Goal: Information Seeking & Learning: Learn about a topic

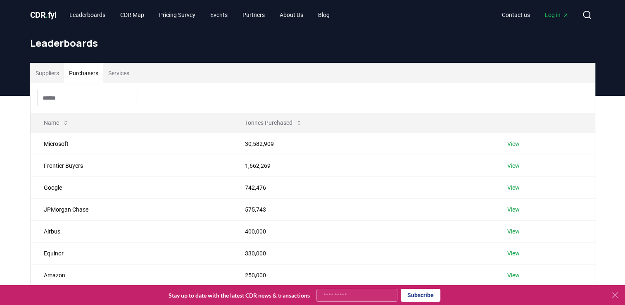
click at [79, 70] on button "Purchasers" at bounding box center [83, 73] width 39 height 20
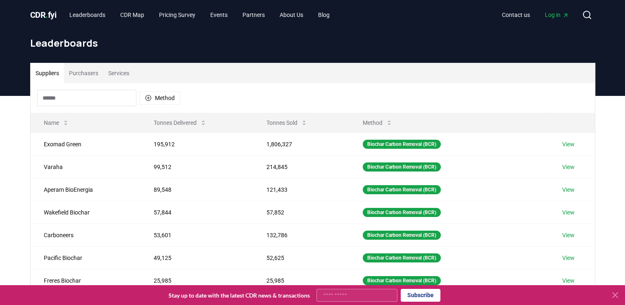
click at [49, 71] on button "Suppliers" at bounding box center [47, 73] width 33 height 20
click at [204, 119] on button "Tonnes Delivered" at bounding box center [180, 122] width 66 height 17
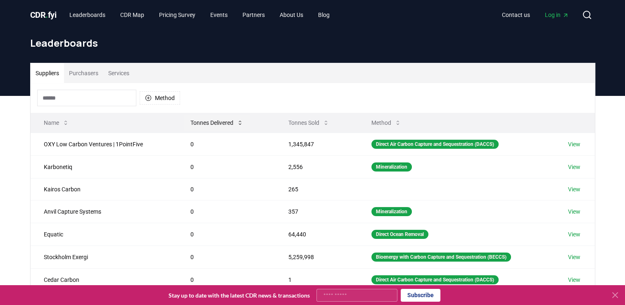
click at [234, 119] on button "Tonnes Delivered" at bounding box center [217, 122] width 66 height 17
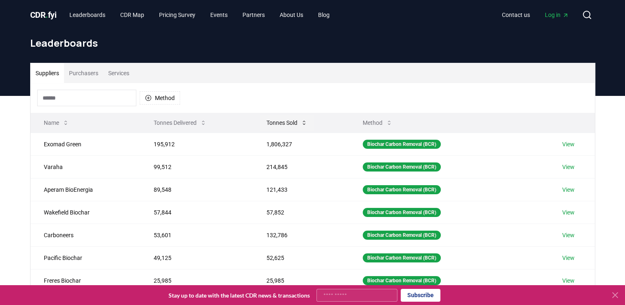
click at [300, 120] on button "Tonnes Sold" at bounding box center [287, 122] width 54 height 17
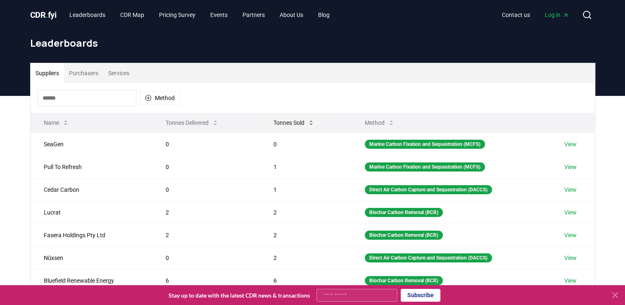
click at [303, 124] on button "Tonnes Sold" at bounding box center [294, 122] width 54 height 17
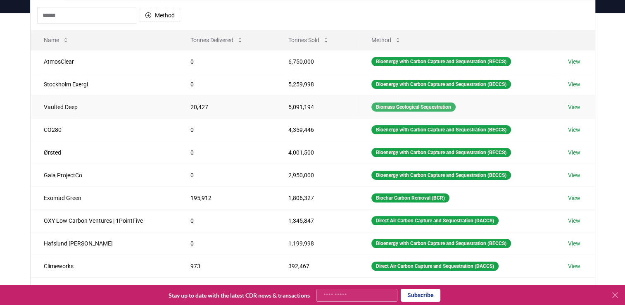
scroll to position [165, 0]
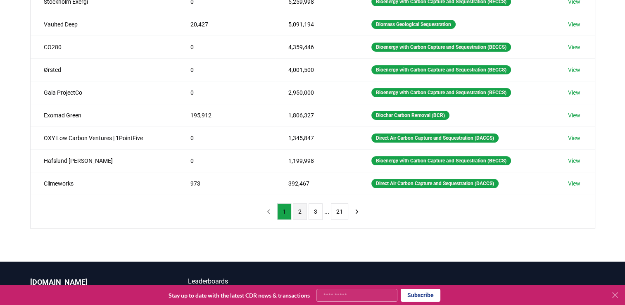
click at [300, 211] on button "2" at bounding box center [300, 211] width 14 height 17
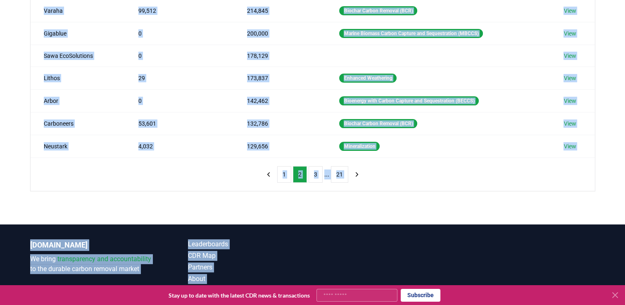
scroll to position [218, 0]
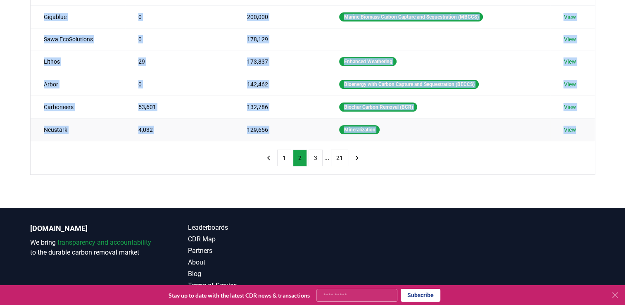
drag, startPoint x: 41, startPoint y: 61, endPoint x: 577, endPoint y: 127, distance: 539.9
click at [577, 127] on tbody "Heirloom 0 343,005 Direct Air Carbon Capture and Sequestration (DACCS) View Cha…" at bounding box center [313, 27] width 564 height 226
copy tbody "Heirloom 0 343,005 Direct Air Carbon Capture and Sequestration (DACCS) View Cha…"
click at [316, 158] on button "3" at bounding box center [316, 158] width 14 height 17
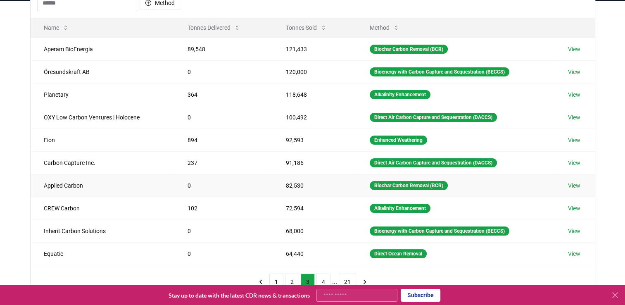
scroll to position [136, 0]
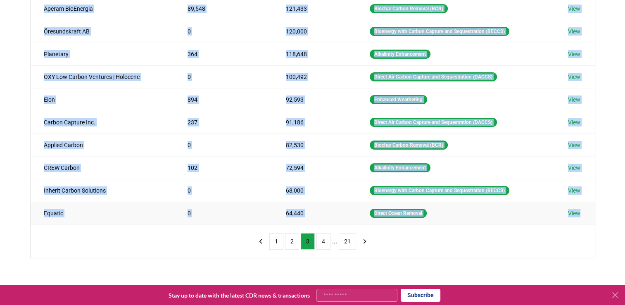
drag, startPoint x: 41, startPoint y: 6, endPoint x: 587, endPoint y: 216, distance: 584.3
click at [587, 216] on tbody "Aperam BioEnergia 89,548 121,433 Biochar Carbon Removal (BCR) View Öresundskraf…" at bounding box center [313, 110] width 564 height 227
copy tbody "Aperam BioEnergia 89,548 121,433 Biochar Carbon Removal (BCR) View Öresundskraf…"
click at [326, 240] on button "4" at bounding box center [323, 241] width 14 height 17
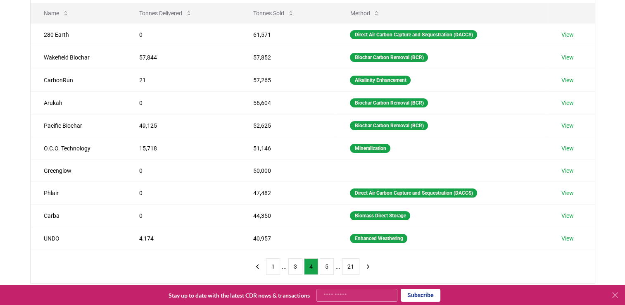
scroll to position [124, 0]
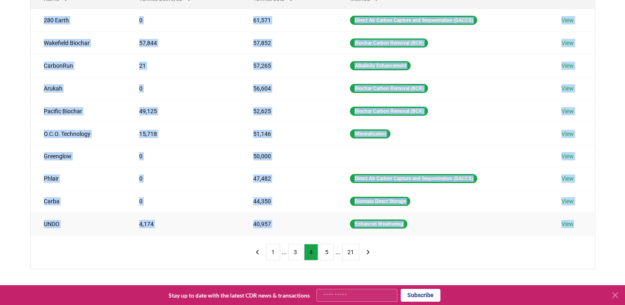
drag, startPoint x: 40, startPoint y: 19, endPoint x: 574, endPoint y: 228, distance: 573.4
click at [574, 228] on tbody "280 Earth 0 61,571 Direct Air Carbon Capture and Sequestration (DACCS) View Wak…" at bounding box center [313, 122] width 564 height 226
copy tbody "280 Earth 0 61,571 Direct Air Carbon Capture and Sequestration (DACCS) View Wak…"
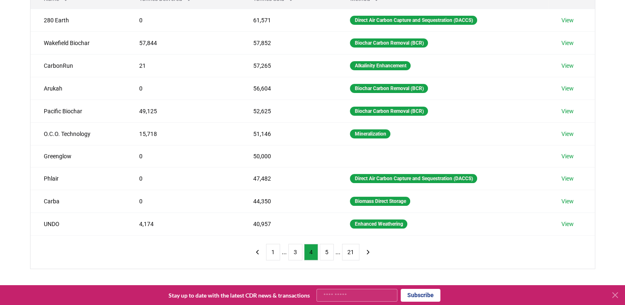
drag, startPoint x: 575, startPoint y: 228, endPoint x: 527, endPoint y: 238, distance: 48.4
click at [555, 233] on td "View" at bounding box center [571, 223] width 46 height 23
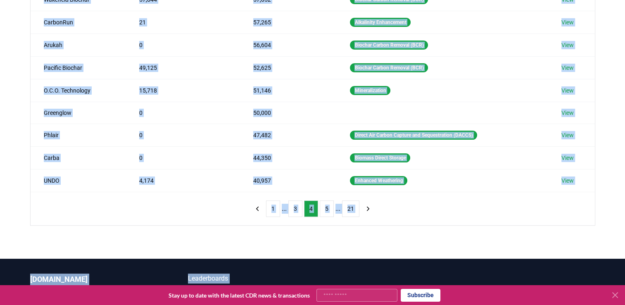
scroll to position [214, 0]
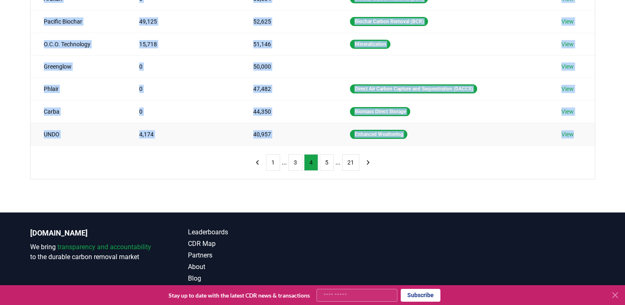
drag, startPoint x: 40, startPoint y: 102, endPoint x: 576, endPoint y: 133, distance: 537.2
click at [576, 133] on tbody "280 Earth 0 61,571 Direct Air Carbon Capture and Sequestration (DACCS) View Wak…" at bounding box center [313, 32] width 564 height 226
copy tbody "280 Earth 0 61,571 Direct Air Carbon Capture and Sequestration (DACCS) View Wak…"
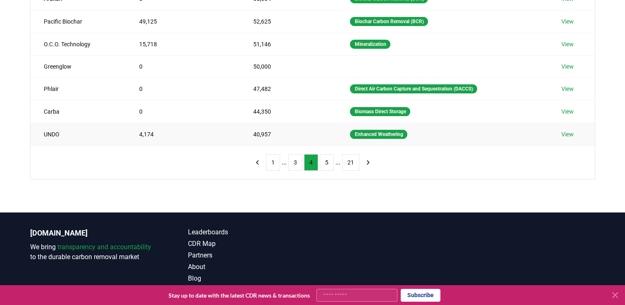
click at [576, 134] on td "View" at bounding box center [571, 134] width 46 height 23
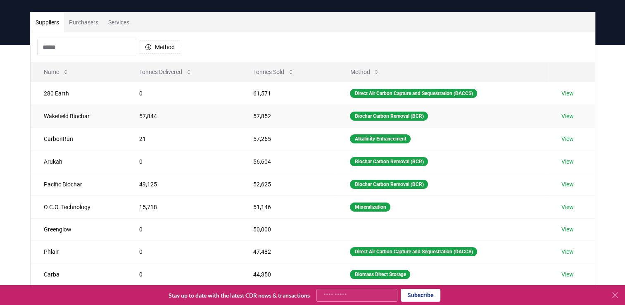
scroll to position [90, 0]
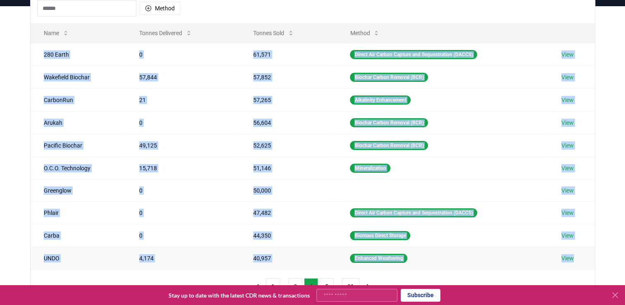
drag, startPoint x: 43, startPoint y: 55, endPoint x: 578, endPoint y: 257, distance: 572.6
click at [578, 257] on tbody "280 Earth 0 61,571 Direct Air Carbon Capture and Sequestration (DACCS) View Wak…" at bounding box center [313, 156] width 564 height 226
copy tbody "280 Earth 0 61,571 Direct Air Carbon Capture and Sequestration (DACCS) View Wak…"
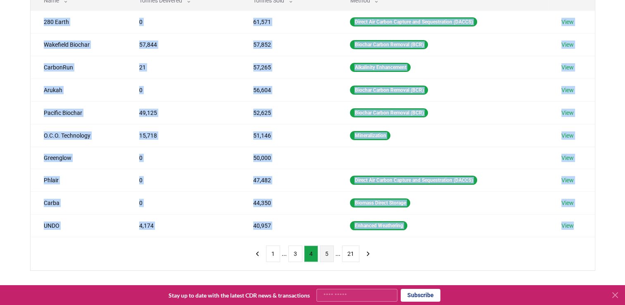
scroll to position [131, 0]
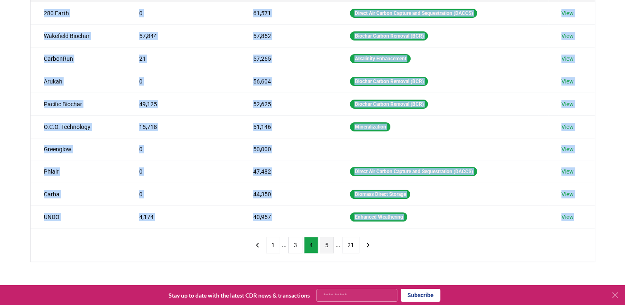
click at [326, 242] on button "5" at bounding box center [327, 245] width 14 height 17
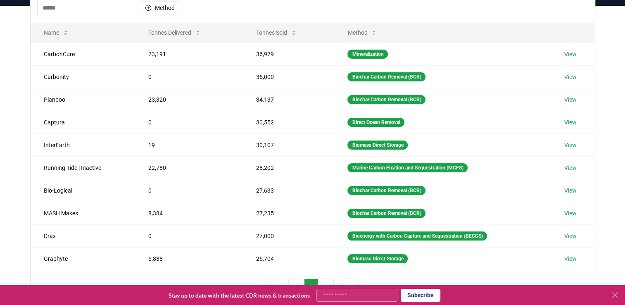
scroll to position [90, 0]
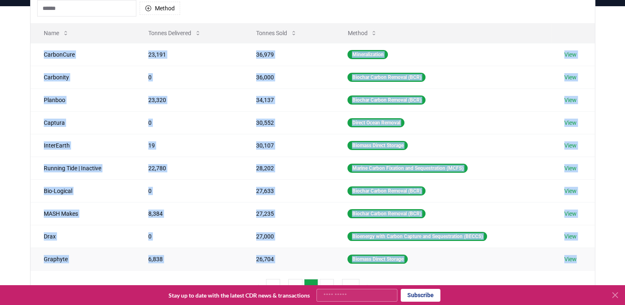
drag, startPoint x: 38, startPoint y: 55, endPoint x: 580, endPoint y: 260, distance: 579.8
click at [580, 260] on tbody "CarbonCure 23,191 36,979 Mineralization View Carbonity 0 36,000 Biochar Carbon …" at bounding box center [313, 156] width 564 height 227
copy tbody "CarbonCure 23,191 36,979 Mineralization View Carbonity 0 36,000 Biochar Carbon …"
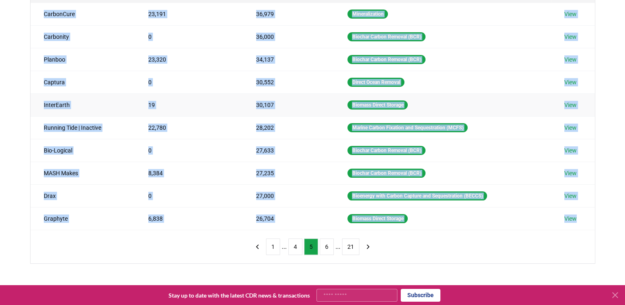
scroll to position [131, 0]
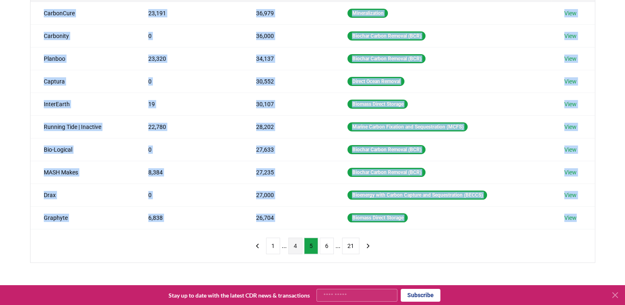
click at [297, 245] on button "4" at bounding box center [295, 246] width 14 height 17
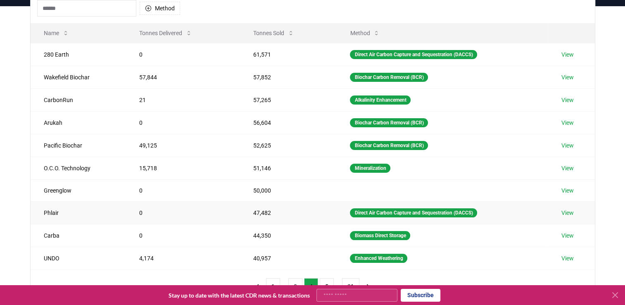
scroll to position [172, 0]
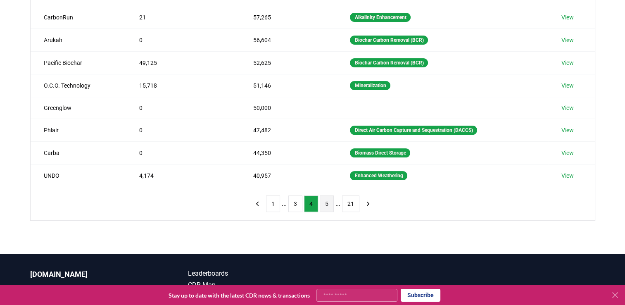
click at [332, 203] on button "5" at bounding box center [327, 203] width 14 height 17
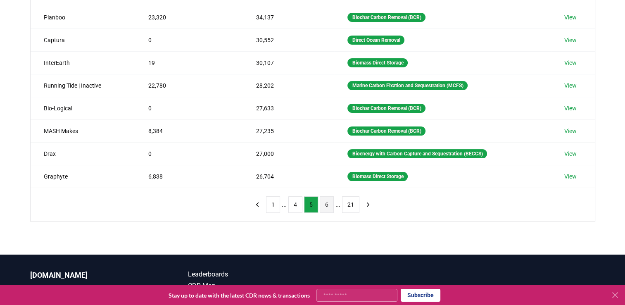
click at [329, 205] on button "6" at bounding box center [327, 204] width 14 height 17
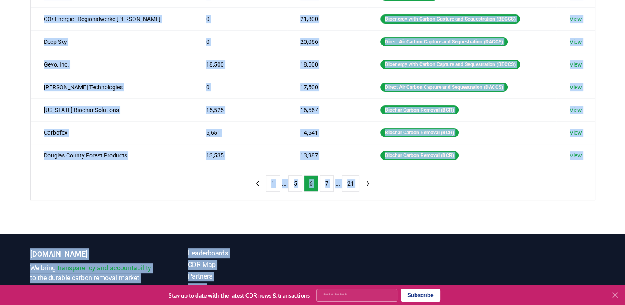
scroll to position [216, 0]
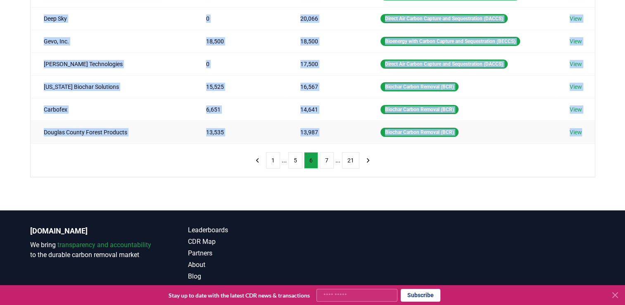
drag, startPoint x: 38, startPoint y: 95, endPoint x: 582, endPoint y: 131, distance: 544.5
click at [582, 131] on tbody "Freres Biochar 25,985 25,985 Biochar Carbon Removal (BCR) View Biochar Life 21,…" at bounding box center [313, 29] width 564 height 227
copy tbody "Freres Biochar 25,985 25,985 Biochar Carbon Removal (BCR) View Biochar Life 21,…"
click at [328, 157] on button "7" at bounding box center [327, 160] width 14 height 17
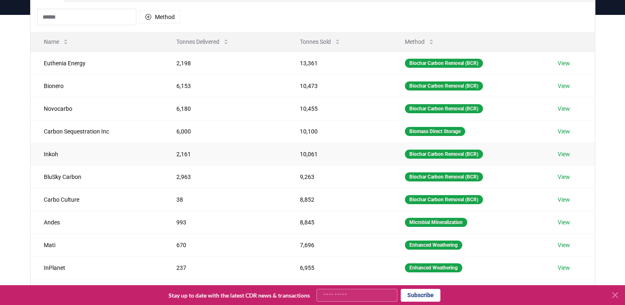
scroll to position [51, 0]
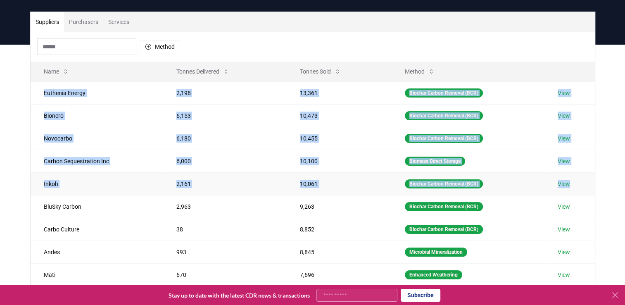
drag, startPoint x: 40, startPoint y: 91, endPoint x: 580, endPoint y: 185, distance: 548.8
click at [580, 185] on tbody "Euthenia Energy 2,198 13,361 Biochar Carbon Removal (BCR) View Bionero 6,153 10…" at bounding box center [313, 194] width 564 height 227
copy tbody "Euthenia Energy 2,198 13,361 Biochar Carbon Removal (BCR) View Bionero 6,153 10…"
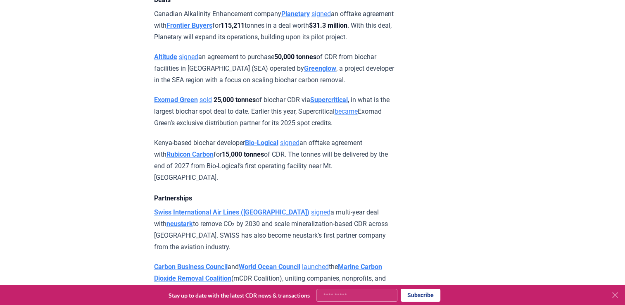
scroll to position [661, 0]
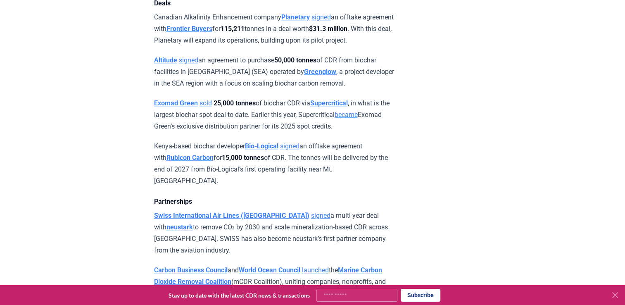
click at [615, 294] on icon at bounding box center [615, 295] width 10 height 10
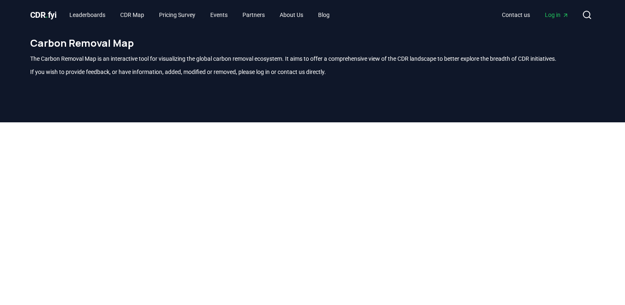
scroll to position [89, 0]
